Goal: Task Accomplishment & Management: Use online tool/utility

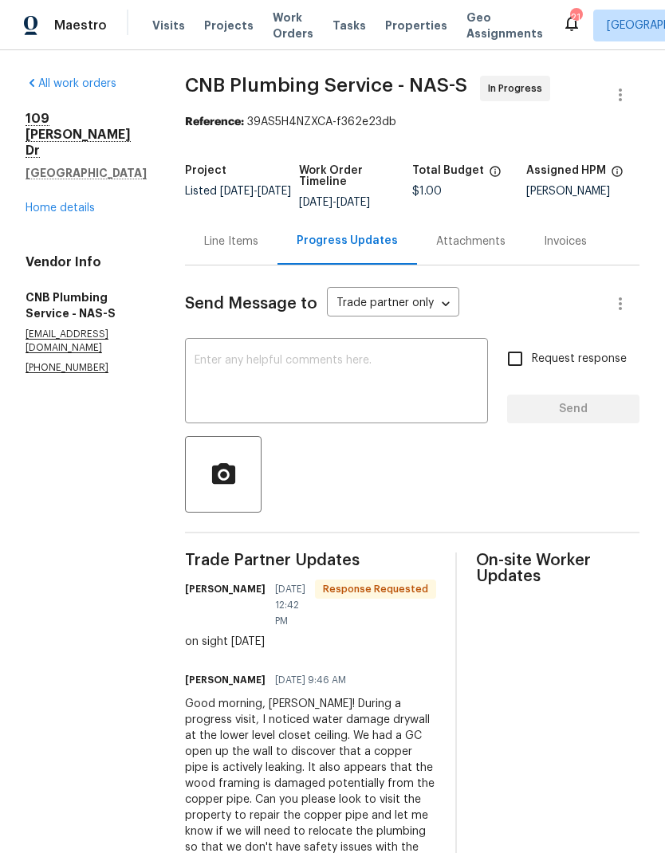
click at [259, 385] on textarea at bounding box center [337, 383] width 284 height 56
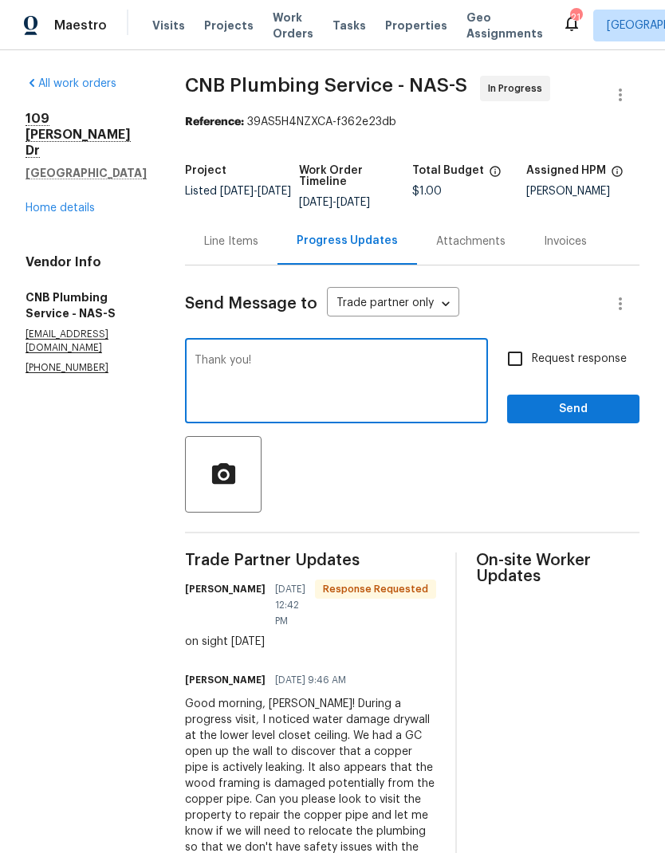
type textarea "Thank you!"
click at [562, 415] on span "Send" at bounding box center [573, 410] width 107 height 20
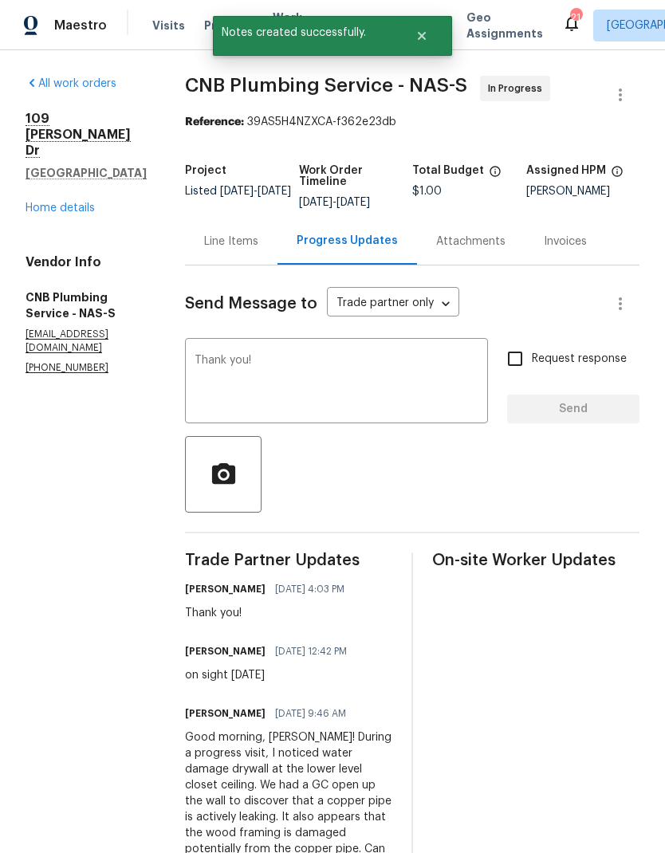
click at [70, 420] on section "All work orders 109 Lakebrink Dr Nashville, TN 37214 Home details Vendor Info C…" at bounding box center [86, 532] width 121 height 912
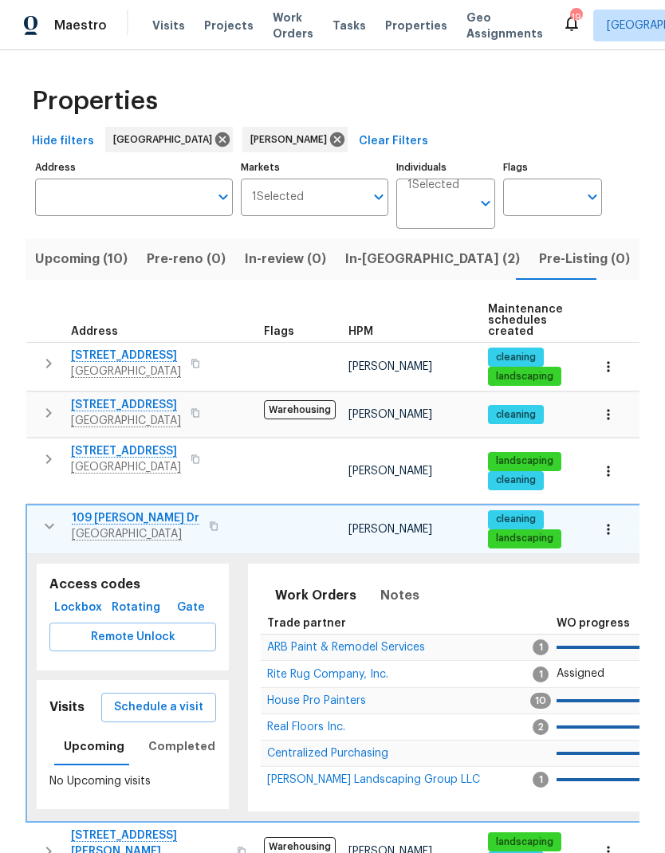
scroll to position [96, 0]
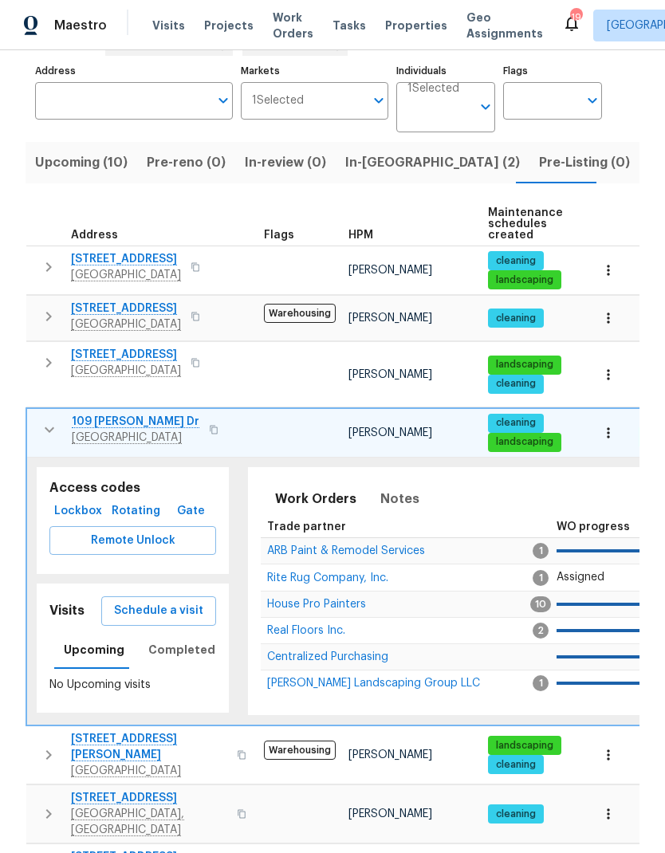
click at [372, 152] on span "In-reno (2)" at bounding box center [432, 163] width 175 height 22
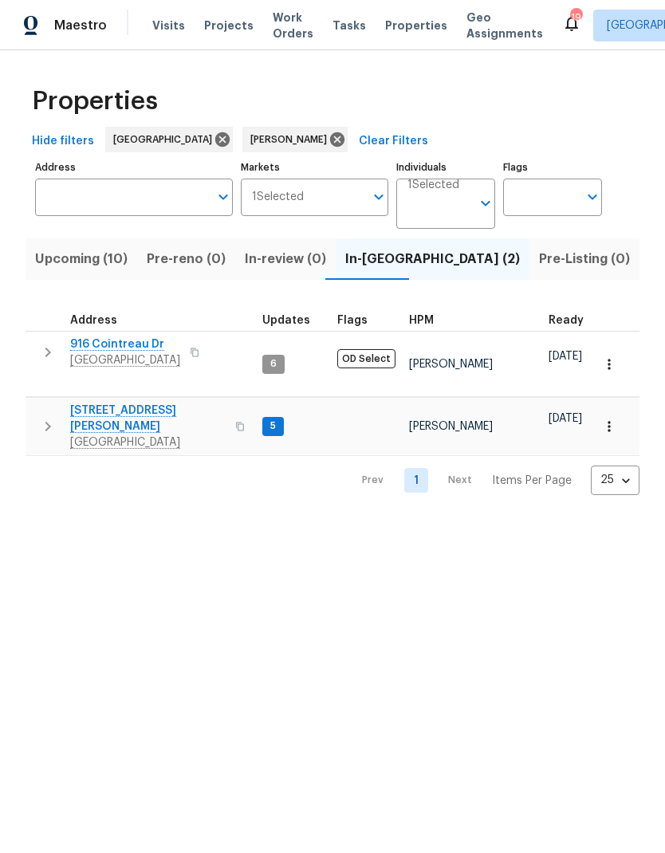
click at [33, 413] on button "button" at bounding box center [48, 427] width 32 height 48
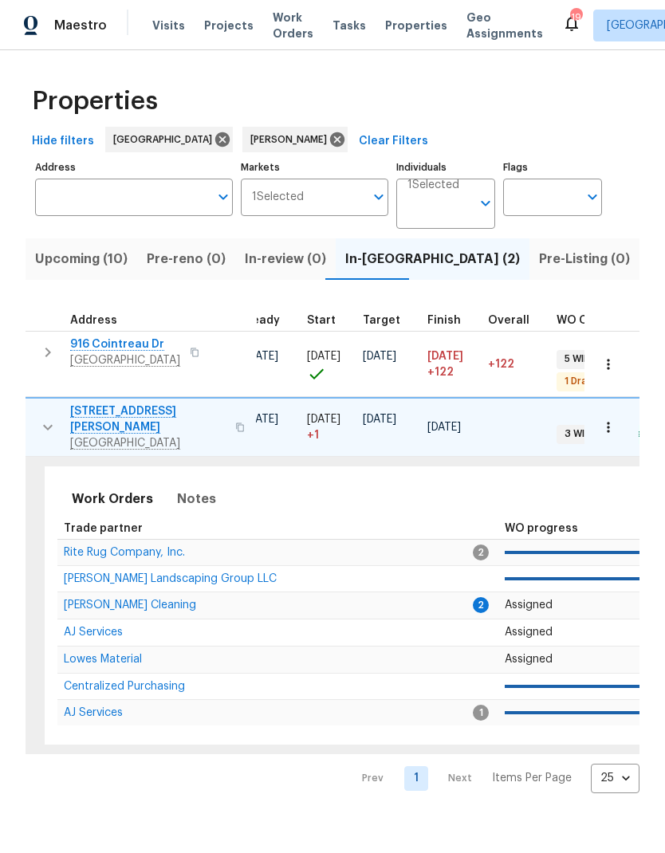
scroll to position [0, 225]
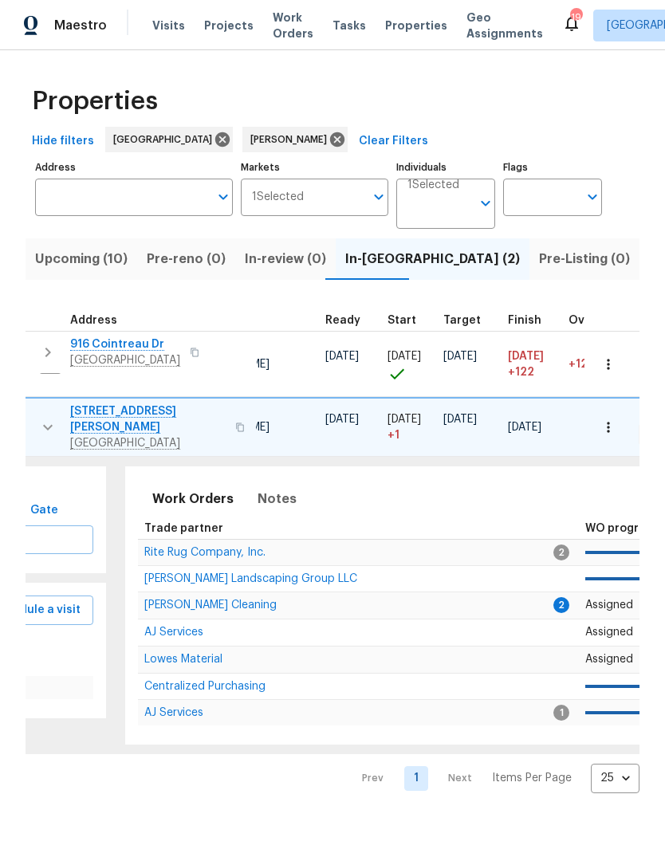
click at [172, 600] on span "[PERSON_NAME] Cleaning" at bounding box center [210, 605] width 132 height 11
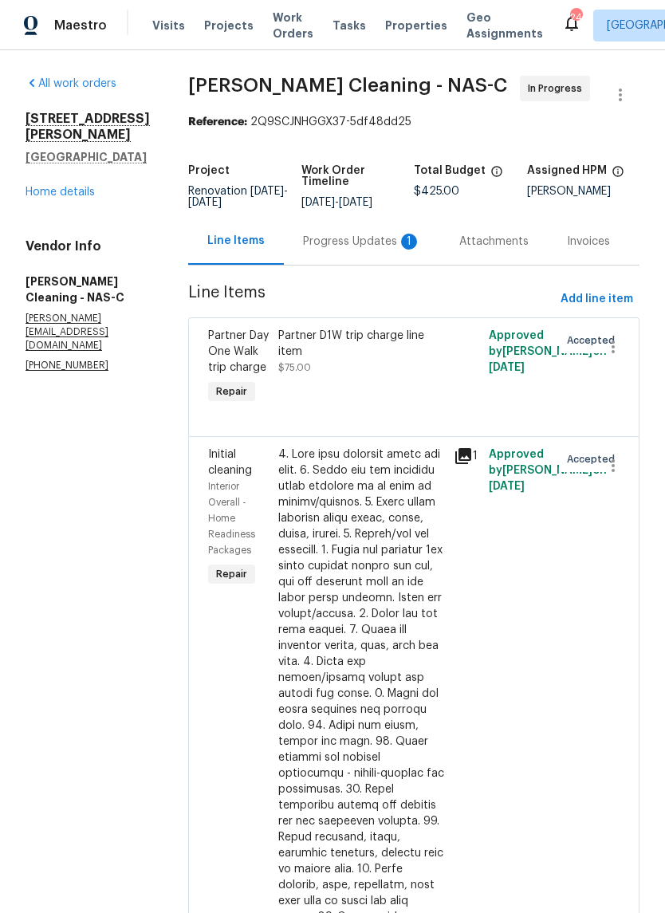
click at [373, 250] on div "Progress Updates 1" at bounding box center [362, 242] width 118 height 16
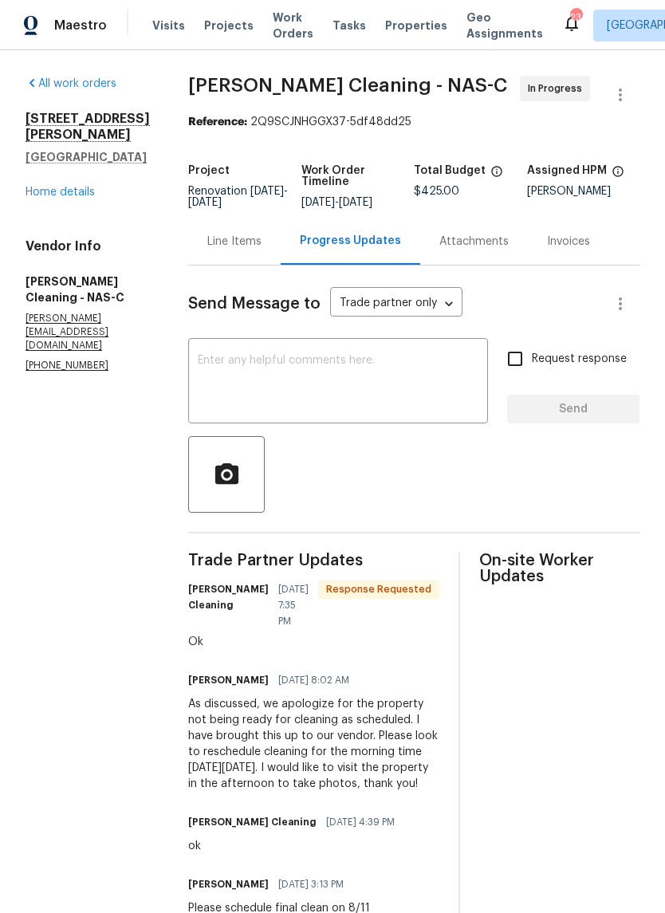
click at [241, 250] on div "Line Items" at bounding box center [234, 242] width 54 height 16
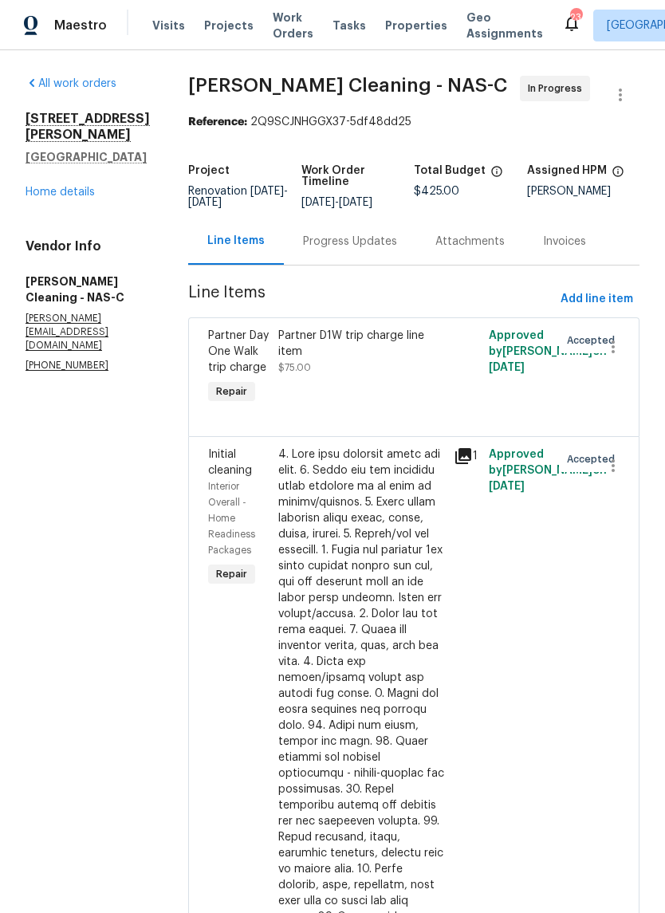
click at [54, 197] on link "Home details" at bounding box center [60, 192] width 69 height 11
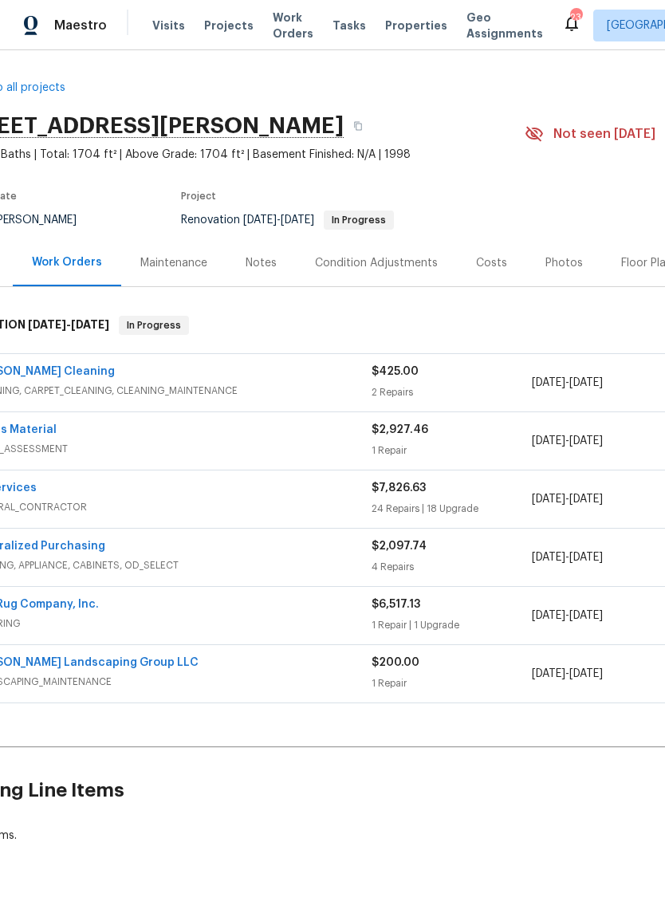
scroll to position [2, 55]
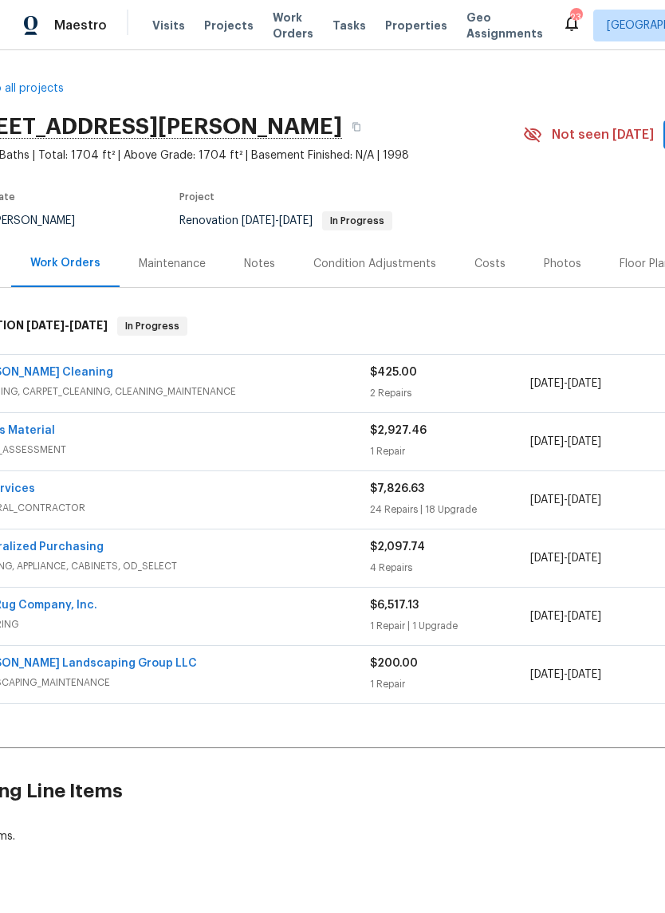
click at [544, 264] on div "Photos" at bounding box center [562, 264] width 37 height 16
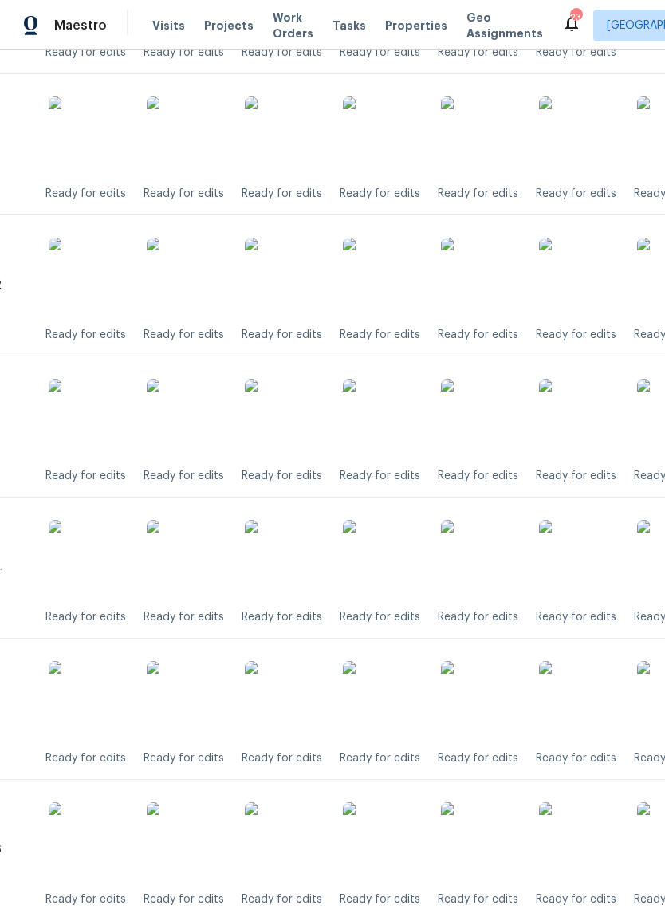
scroll to position [558, 15]
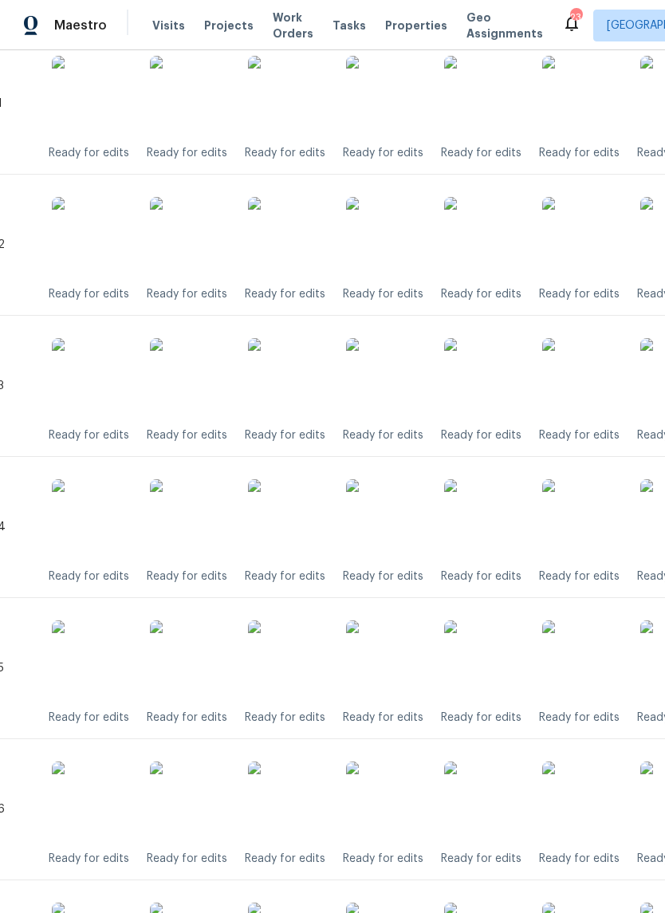
click at [377, 230] on img at bounding box center [386, 237] width 80 height 80
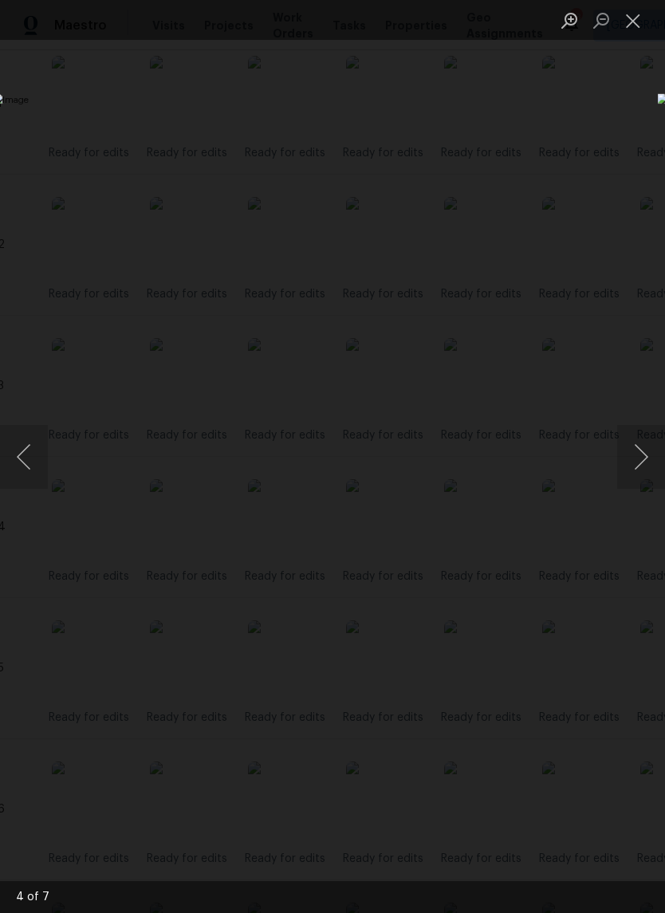
click at [640, 29] on button "Close lightbox" at bounding box center [633, 20] width 32 height 28
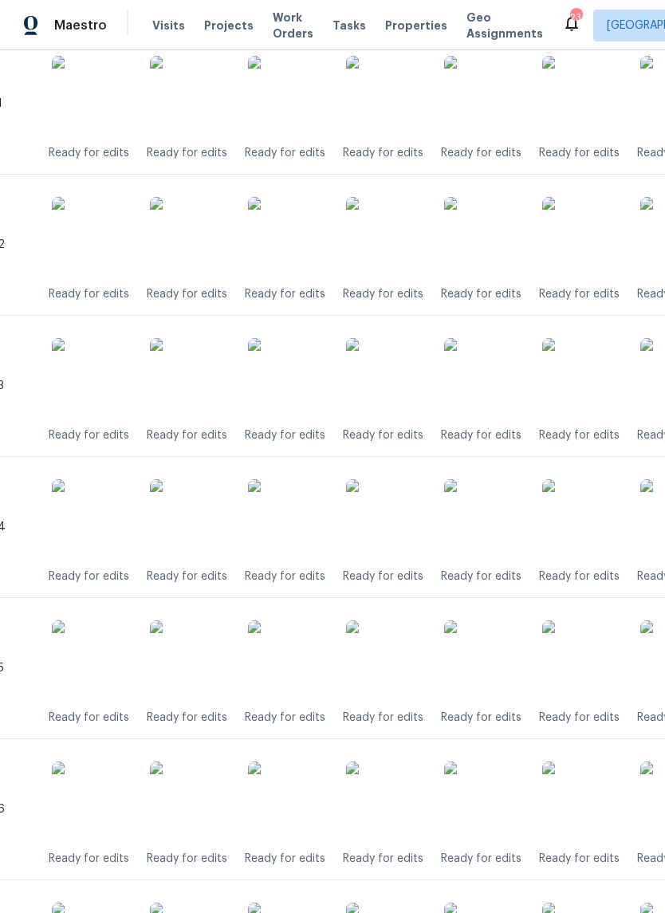
click at [385, 368] on img at bounding box center [386, 378] width 80 height 80
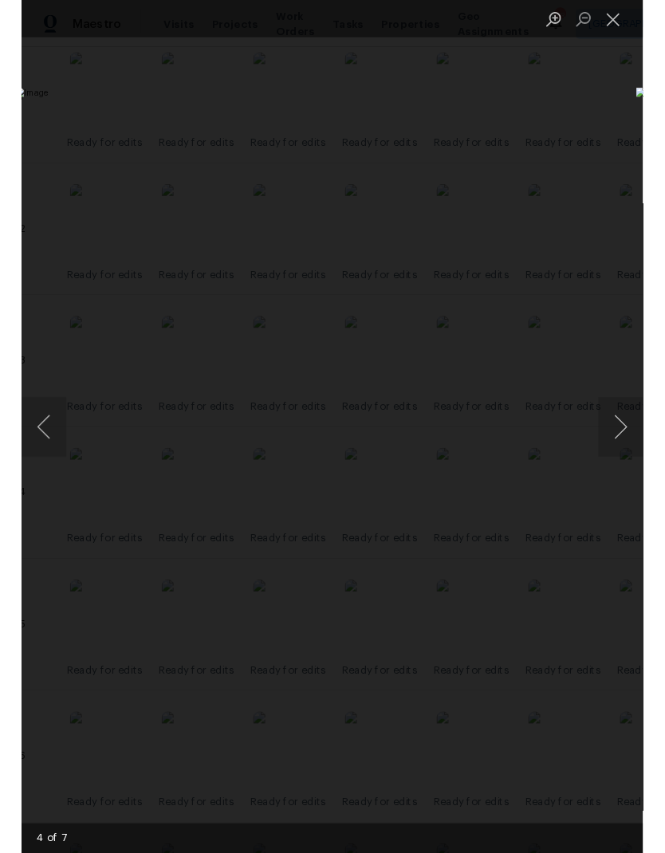
scroll to position [558, 0]
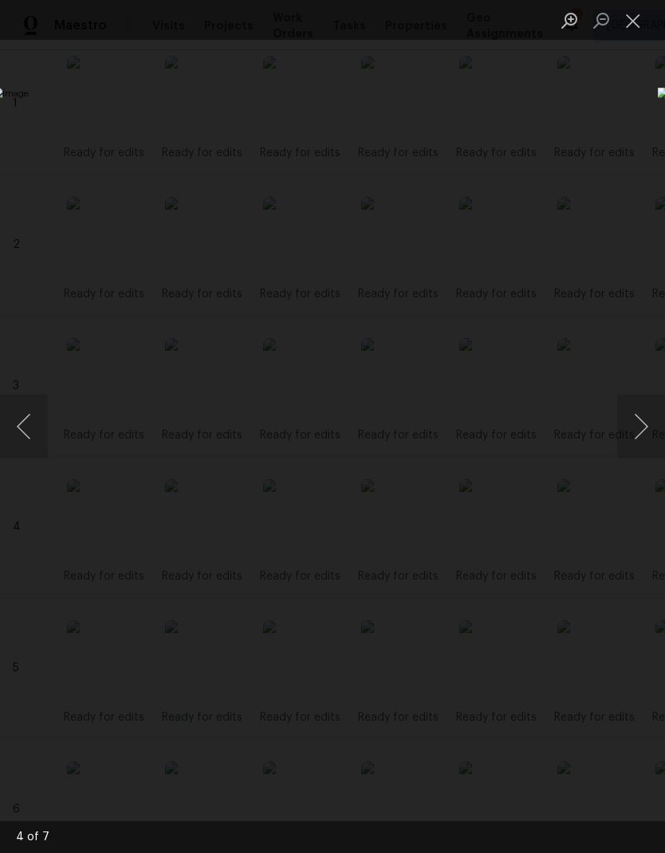
click at [636, 26] on button "Close lightbox" at bounding box center [633, 20] width 32 height 28
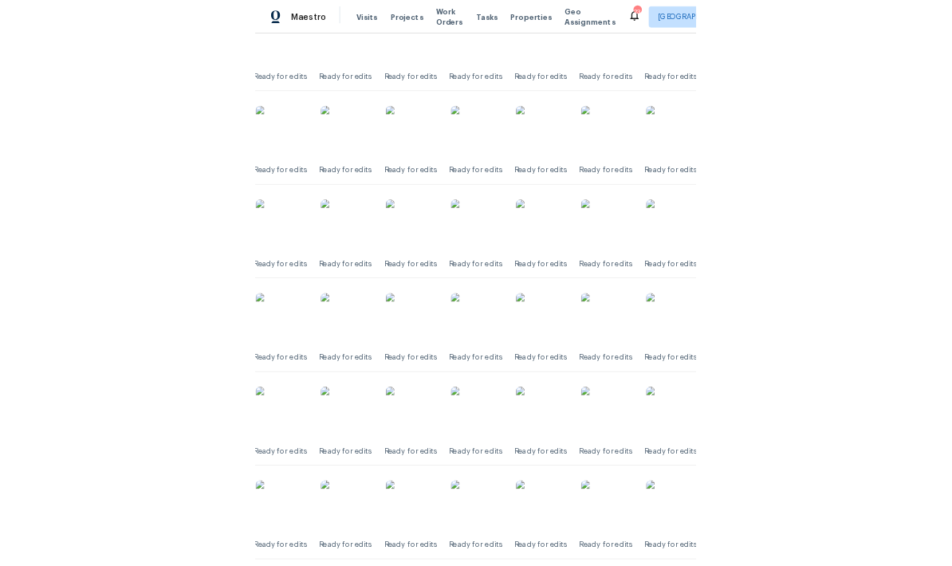
scroll to position [1018, 53]
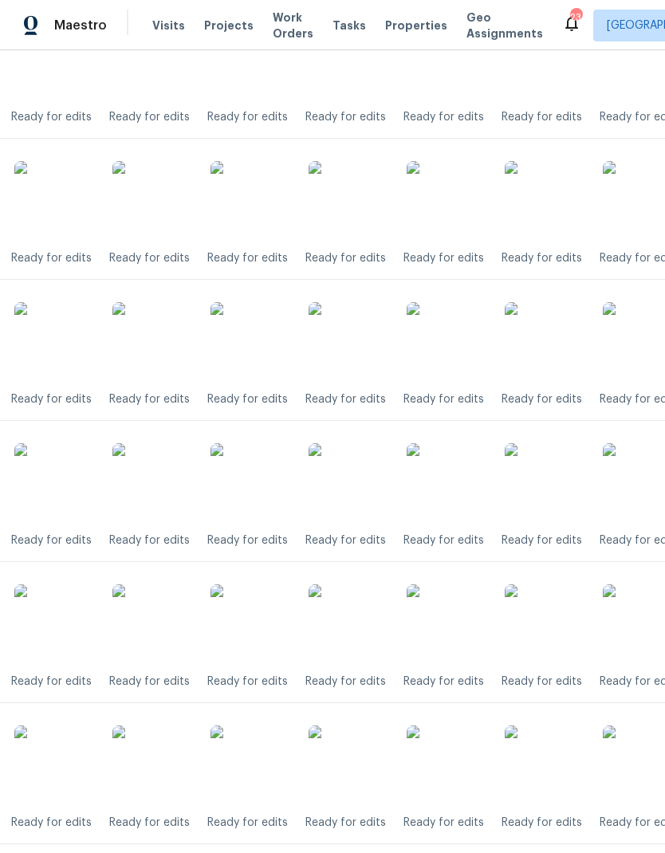
click at [242, 483] on img at bounding box center [251, 483] width 80 height 80
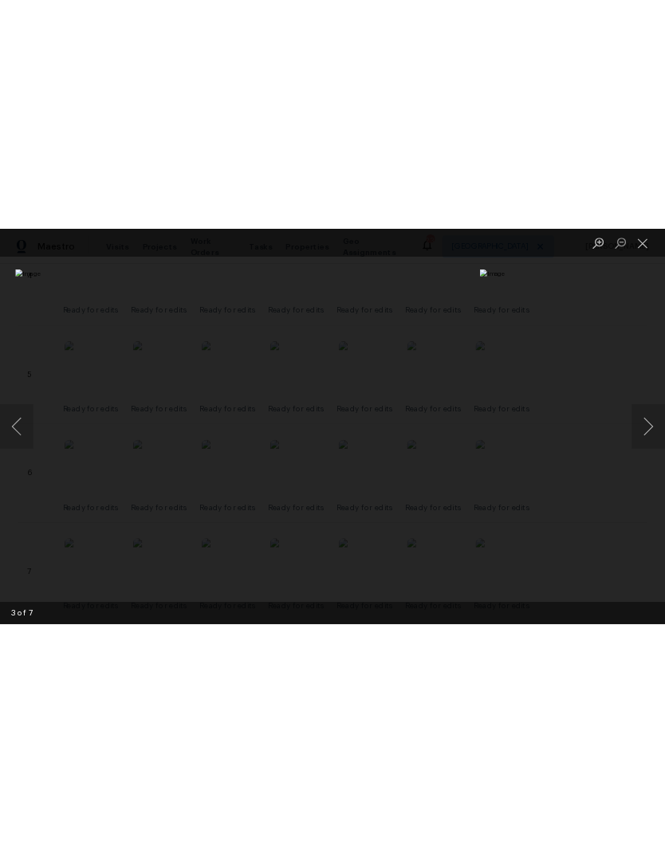
scroll to position [1018, 0]
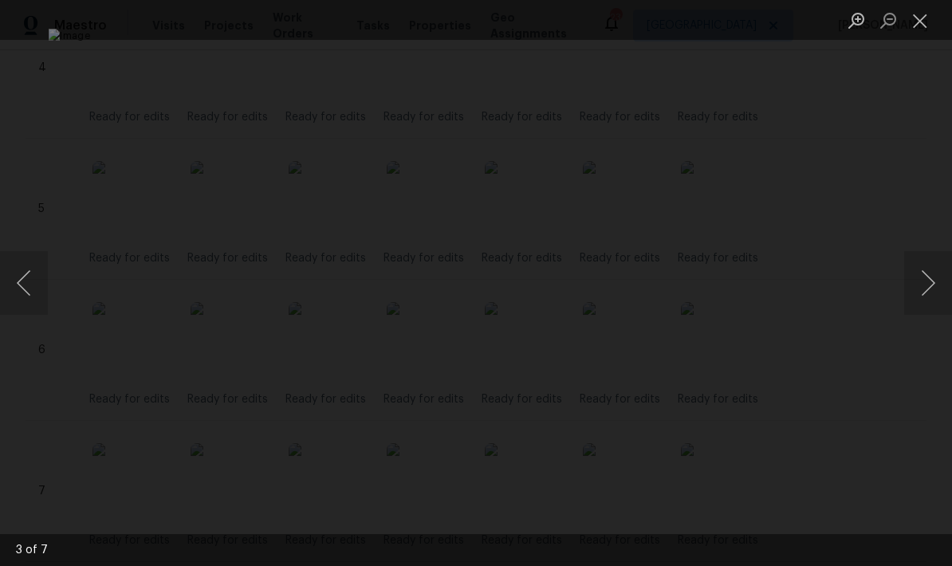
click at [664, 293] on button "Next image" at bounding box center [928, 283] width 48 height 64
click at [404, 274] on img "Lightbox" at bounding box center [477, 283] width 856 height 509
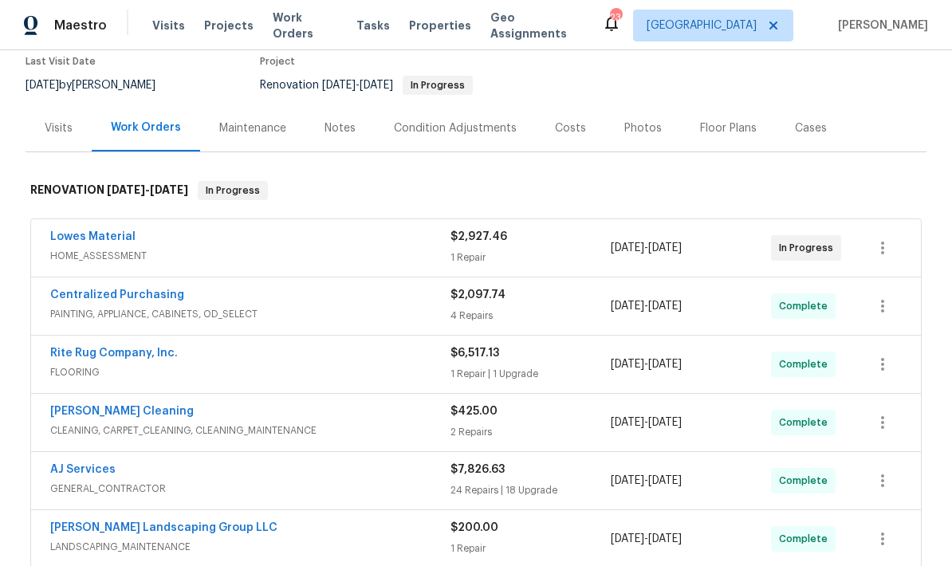
scroll to position [125, 0]
